Goal: Transaction & Acquisition: Purchase product/service

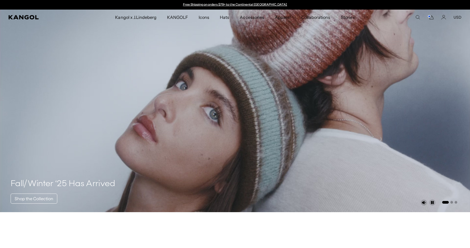
click at [418, 17] on icon "Search here" at bounding box center [417, 17] width 5 height 5
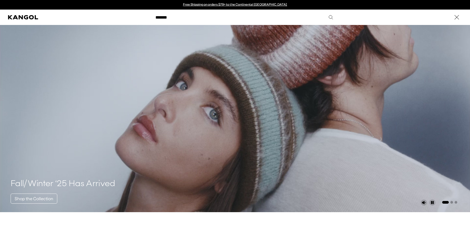
type input "*******"
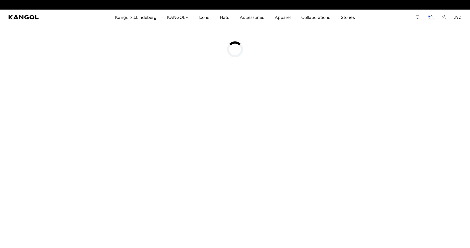
scroll to position [0, 109]
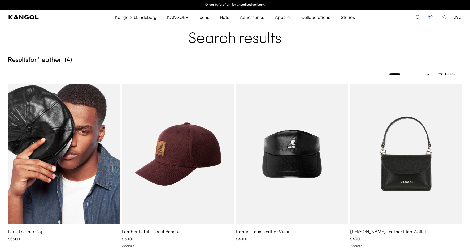
click at [42, 145] on img at bounding box center [64, 153] width 112 height 140
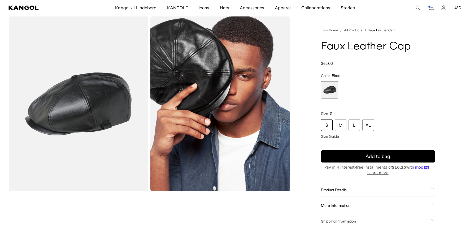
scroll to position [21, 0]
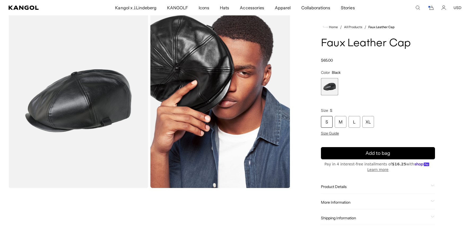
click at [329, 186] on span "Product Details" at bounding box center [375, 186] width 108 height 5
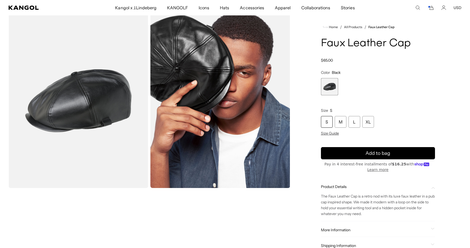
drag, startPoint x: 337, startPoint y: 232, endPoint x: 337, endPoint y: 227, distance: 5.8
click at [337, 232] on div "More Information Style ID K5313 Shape Newsboy Fabrication Polyester Material 55…" at bounding box center [378, 230] width 114 height 14
click at [338, 227] on div "More Information Style ID K5313 Shape Newsboy Fabrication Polyester Material 55…" at bounding box center [378, 230] width 114 height 14
click at [337, 227] on span "More Information" at bounding box center [375, 229] width 108 height 5
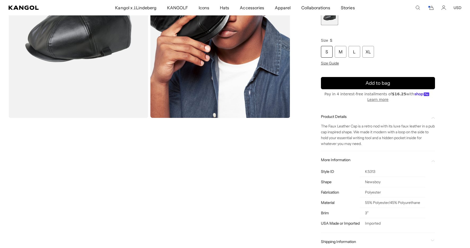
scroll to position [0, 0]
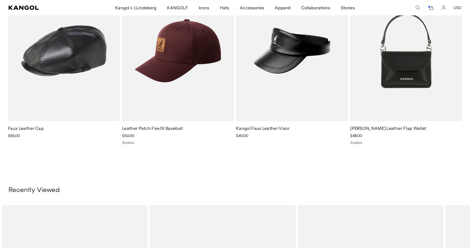
scroll to position [0, 109]
